Goal: Information Seeking & Learning: Learn about a topic

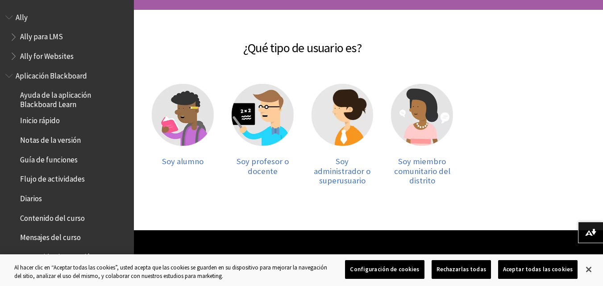
scroll to position [143, 0]
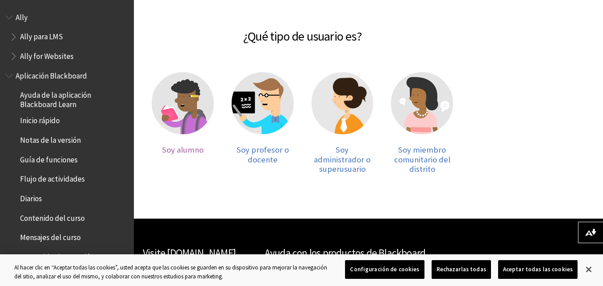
click at [175, 97] on img at bounding box center [183, 103] width 62 height 62
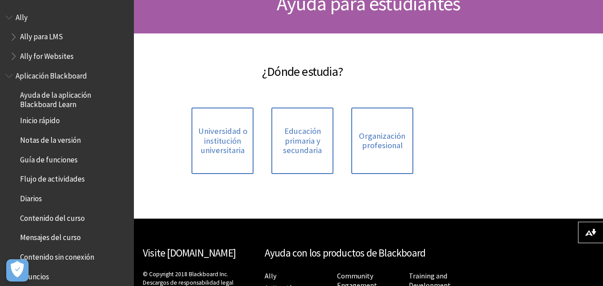
scroll to position [125, 0]
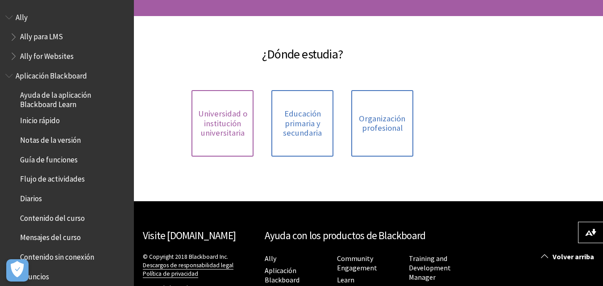
click at [222, 125] on span "Universidad o institución universitaria" at bounding box center [222, 123] width 51 height 29
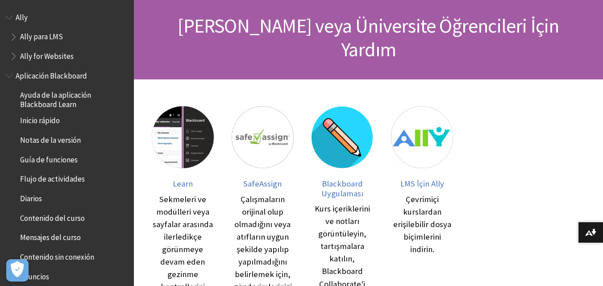
scroll to position [73, 0]
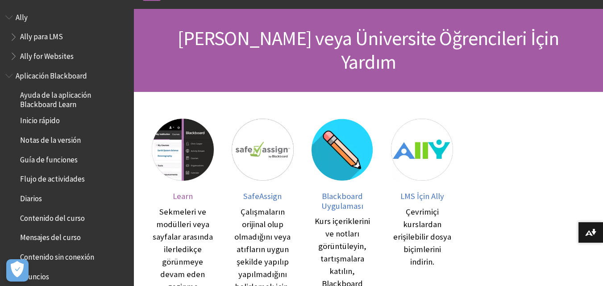
click at [176, 153] on img at bounding box center [183, 150] width 62 height 62
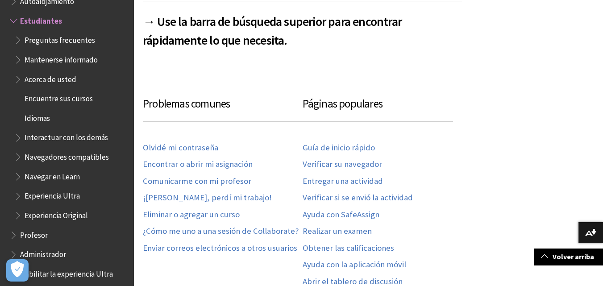
scroll to position [410, 0]
